Goal: Task Accomplishment & Management: Use online tool/utility

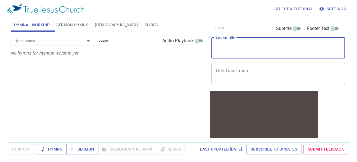
click at [233, 48] on textarea "Sermon Title" at bounding box center [278, 47] width 126 height 11
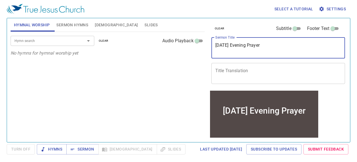
scroll to position [0, 0]
type textarea "[DATE] Evening Prayer"
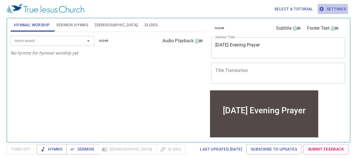
click at [337, 9] on span "Settings" at bounding box center [333, 9] width 26 height 7
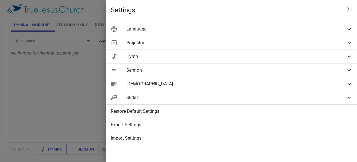
click at [350, 27] on icon at bounding box center [349, 29] width 7 height 7
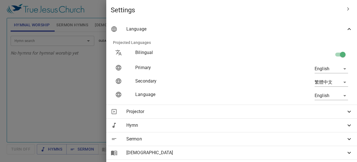
click at [346, 27] on icon at bounding box center [349, 29] width 7 height 7
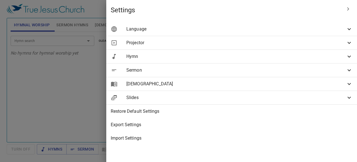
click at [350, 43] on icon at bounding box center [349, 43] width 3 height 2
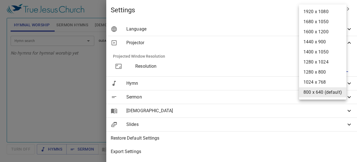
click at [340, 66] on body "Select a tutorial Settings Hymnal Worship Sermon Hymns [DEMOGRAPHIC_DATA] Slide…" at bounding box center [178, 81] width 357 height 162
click at [282, 8] on div at bounding box center [178, 81] width 357 height 162
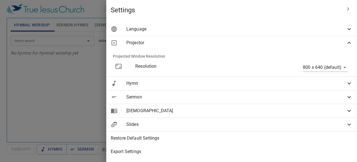
click at [348, 96] on icon at bounding box center [349, 97] width 3 height 2
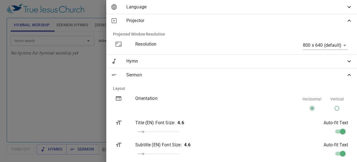
scroll to position [24, 0]
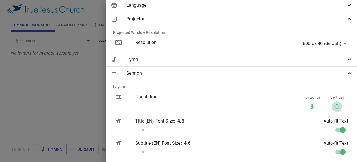
click at [332, 106] on input "Vertical" at bounding box center [337, 107] width 11 height 11
radio input "true"
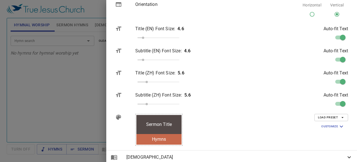
scroll to position [179, 0]
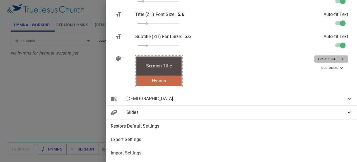
click at [340, 56] on icon "button" at bounding box center [342, 58] width 5 height 5
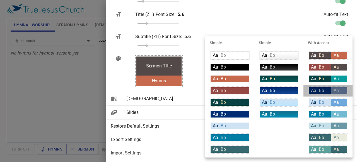
click at [341, 88] on div "Aa" at bounding box center [340, 90] width 16 height 7
type input "#002d73"
type input "#daf5ff"
type input "#7189ae"
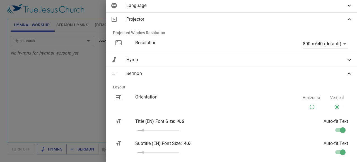
scroll to position [23, 0]
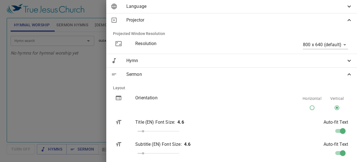
click at [347, 76] on icon at bounding box center [349, 74] width 7 height 7
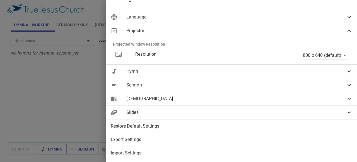
scroll to position [16, 0]
click at [346, 68] on icon at bounding box center [349, 71] width 7 height 7
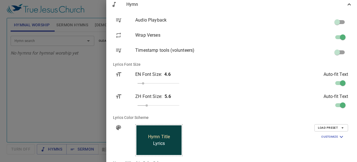
scroll to position [99, 0]
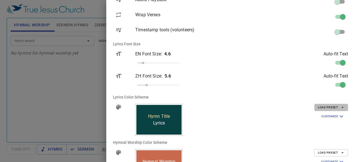
click at [340, 108] on icon "button" at bounding box center [342, 107] width 5 height 5
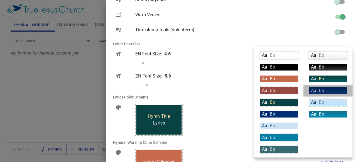
click at [340, 88] on div "Aa Bb" at bounding box center [328, 90] width 39 height 7
type input "linear-gradient(180deg, rgba(0,45,115,1) 10%, rgba(18,69,148,1) 100%)"
type input "#daf5ff"
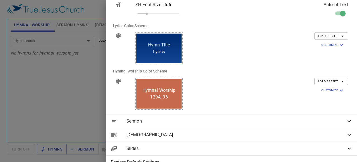
scroll to position [172, 0]
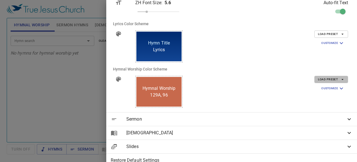
click at [341, 76] on button "Load Preset" at bounding box center [332, 79] width 34 height 7
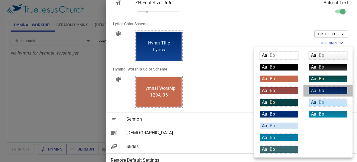
click at [336, 88] on div "Aa Bb" at bounding box center [328, 90] width 39 height 7
type input "linear-gradient(180deg, rgba(0,45,115,1) 10%, rgba(18,69,148,1) 100%)"
type input "#daf5ff"
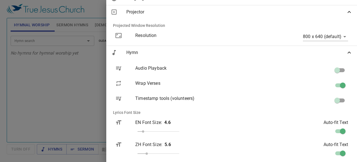
scroll to position [30, 0]
click at [342, 37] on body "Select a tutorial Settings Hymnal Worship Sermon Hymns [DEMOGRAPHIC_DATA] Slide…" at bounding box center [178, 81] width 357 height 162
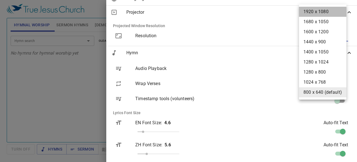
click at [338, 9] on li "1920 x 1080" at bounding box center [322, 12] width 47 height 10
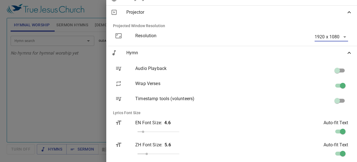
click at [346, 13] on icon at bounding box center [349, 12] width 7 height 7
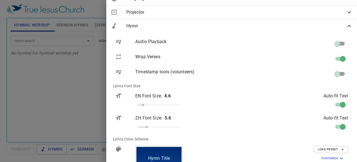
click at [346, 13] on icon at bounding box center [349, 12] width 7 height 7
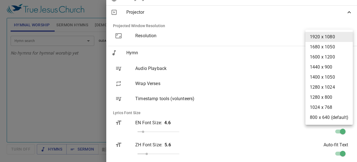
click at [342, 36] on body "Select a tutorial Settings Hymnal Worship Sermon Hymns [DEMOGRAPHIC_DATA] Slide…" at bounding box center [178, 81] width 357 height 162
click at [283, 9] on div at bounding box center [178, 81] width 357 height 162
click at [323, 39] on body "Select a tutorial Settings Hymnal Worship Sermon Hymns [DEMOGRAPHIC_DATA] Slide…" at bounding box center [178, 81] width 357 height 162
click at [329, 119] on li "800 x 640 (default)" at bounding box center [329, 117] width 47 height 10
type input "800 x 640"
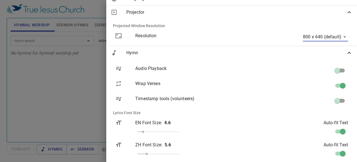
click at [346, 12] on icon at bounding box center [349, 12] width 7 height 7
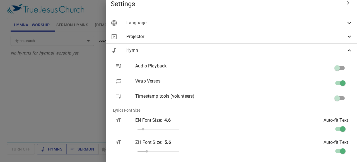
scroll to position [0, 0]
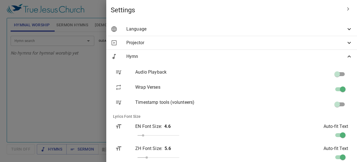
click at [346, 54] on icon at bounding box center [349, 56] width 7 height 7
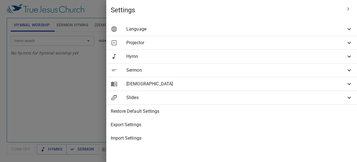
click at [122, 69] on div at bounding box center [178, 81] width 357 height 162
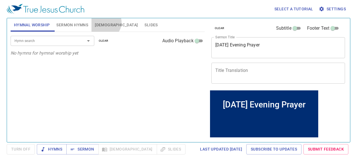
click at [105, 22] on span "[DEMOGRAPHIC_DATA]" at bounding box center [116, 24] width 43 height 7
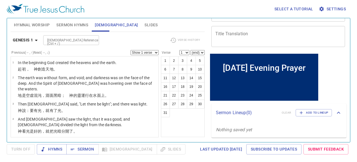
scroll to position [37, 0]
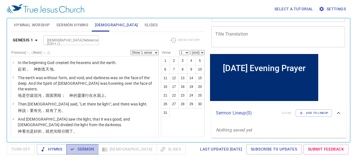
click at [87, 148] on span "Sermon" at bounding box center [82, 148] width 23 height 7
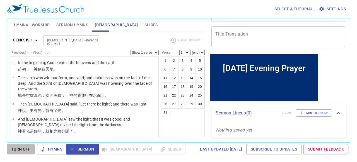
click at [23, 148] on span "Turn Off" at bounding box center [20, 148] width 19 height 7
